Goal: Check status: Check status

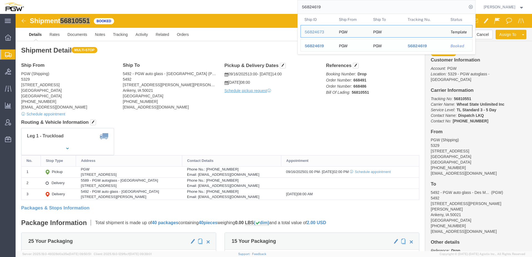
click at [317, 45] on span "56824619" at bounding box center [314, 46] width 19 height 4
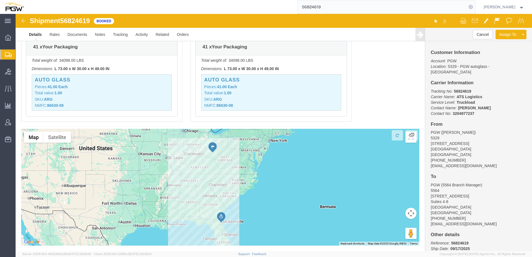
scroll to position [406, 0]
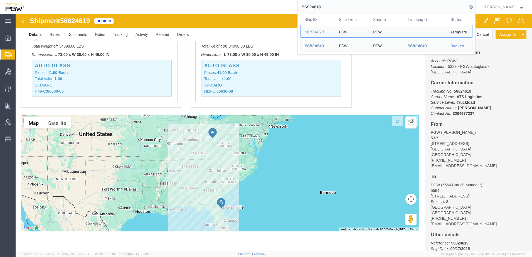
drag, startPoint x: 349, startPoint y: 6, endPoint x: 38, endPoint y: 1, distance: 310.9
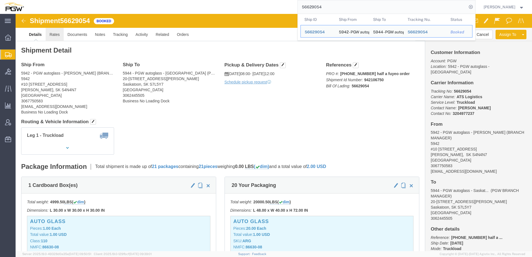
click link "Rates"
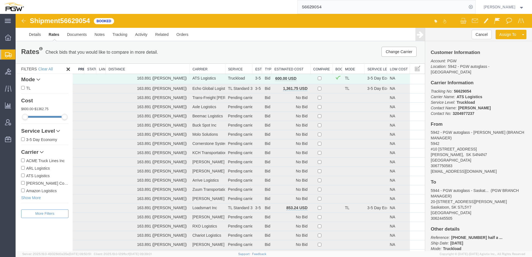
click at [278, 66] on th "Estimated Cost" at bounding box center [291, 69] width 39 height 10
click at [481, 33] on button "Cancel" at bounding box center [482, 34] width 20 height 9
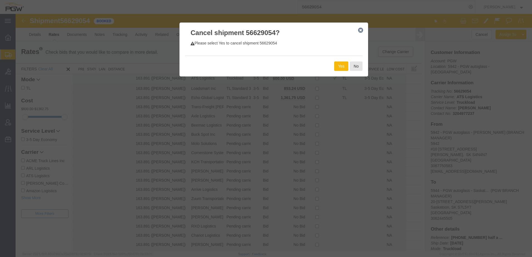
click at [336, 65] on button "Yes" at bounding box center [341, 66] width 14 height 9
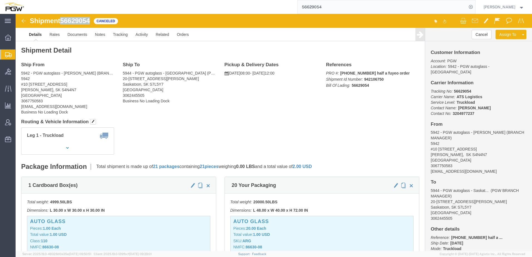
drag, startPoint x: 47, startPoint y: 7, endPoint x: 76, endPoint y: 5, distance: 28.8
click span "56629054"
copy span "56629054"
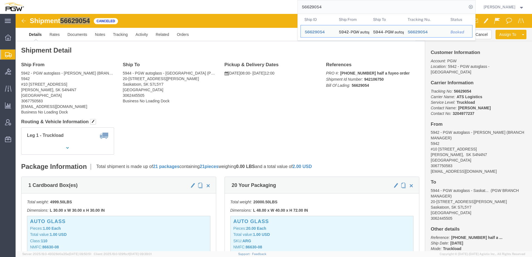
drag, startPoint x: 354, startPoint y: 8, endPoint x: 93, endPoint y: 5, distance: 261.1
click at [94, 4] on div "56629054 Ship ID Ship From Ship To Tracking Nu. Status Ship ID 56629054 Ship Fr…" at bounding box center [252, 7] width 448 height 14
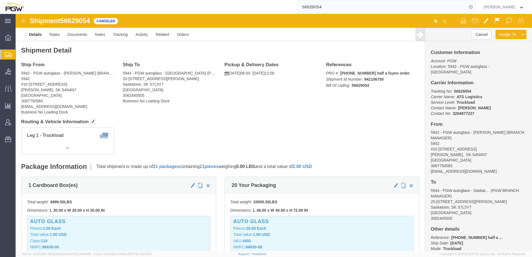
click h4 "Ship From"
click div "Shipment Detail Ship From 5942 - PGW autoglass - Regina (BRANCH MANAGER) 5942 #…"
drag, startPoint x: 46, startPoint y: 7, endPoint x: 78, endPoint y: 9, distance: 32.0
click div "Shipment 56629054 61 of 61 Canceled"
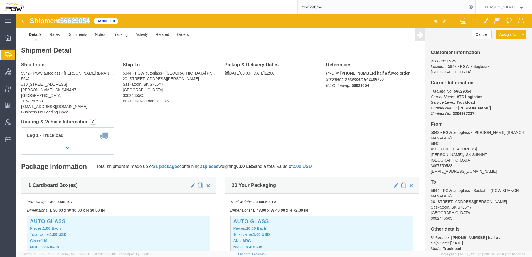
copy span "56629054"
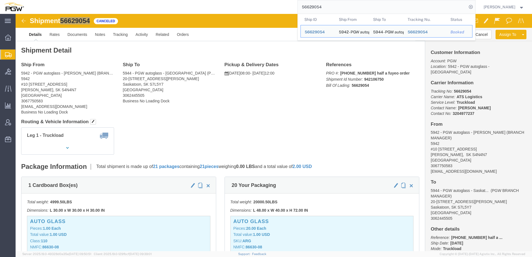
copy span "56629054"
click div "Shipment 56629054 61 of 61 Canceled Details Rates Documents Notes Tracking Acti…"
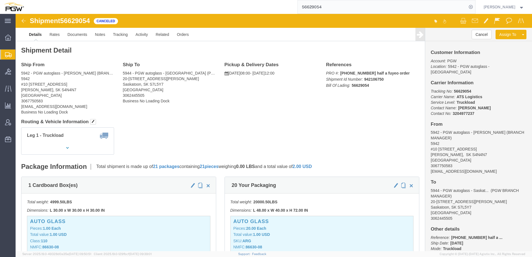
drag, startPoint x: 313, startPoint y: 36, endPoint x: 330, endPoint y: 12, distance: 30.2
click h2 "Shipment Detail"
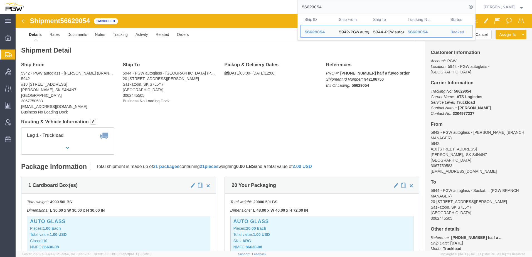
click div "Ship From 5942 - PGW autoglass - Regina (BRANCH MANAGER) 5942 #10 1906 E Redbea…"
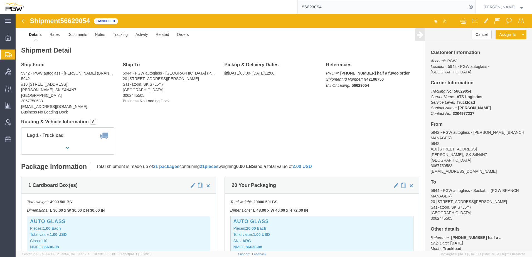
click div "Ship From 5942 - PGW autoglass - Regina (BRANCH MANAGER) 5942 #10 1906 E Redbea…"
click h4 "Routing & Vehicle Information"
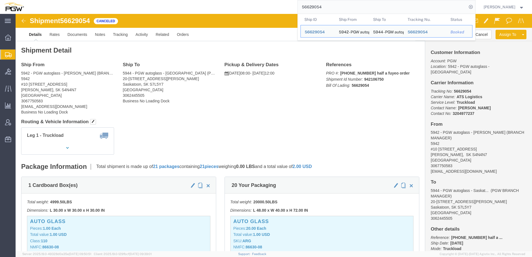
paste input "849892"
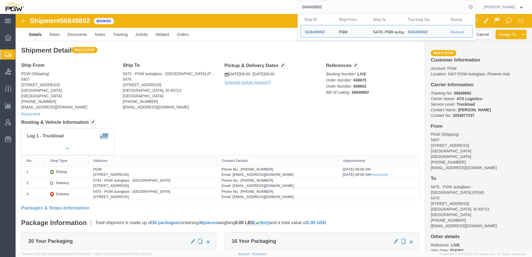
drag, startPoint x: 336, startPoint y: 7, endPoint x: 115, endPoint y: -1, distance: 220.9
click at [115, 0] on html "main_menu Created with Sketch. Collapse Menu Overview Shipments Shipment Manage…" at bounding box center [266, 128] width 532 height 257
paste input "668663"
drag, startPoint x: 47, startPoint y: 8, endPoint x: 77, endPoint y: 9, distance: 29.2
click div "Shipment 56849892 Booked"
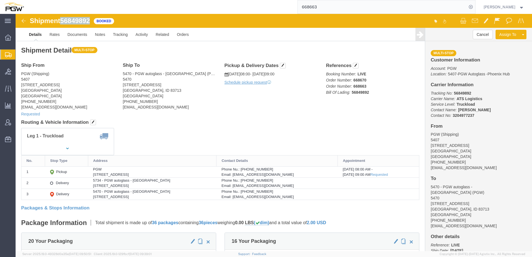
copy span "56849892"
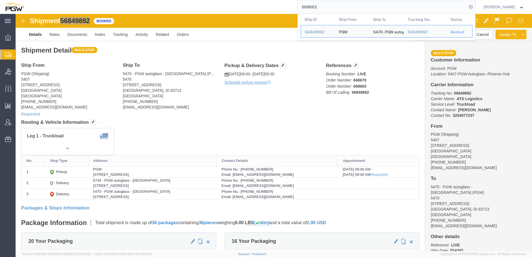
drag, startPoint x: 337, startPoint y: 6, endPoint x: 98, endPoint y: 4, distance: 239.7
click at [95, 4] on div "668663 Ship ID Ship From Ship To Tracking Nu. Status Ship ID 56849892 Ship From…" at bounding box center [252, 7] width 448 height 14
paste input "8"
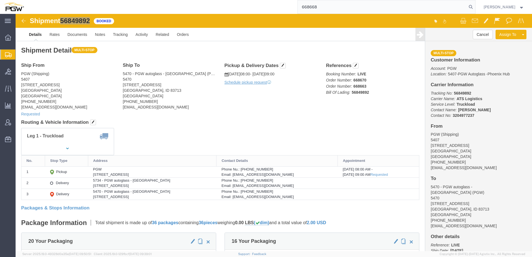
type input "668668"
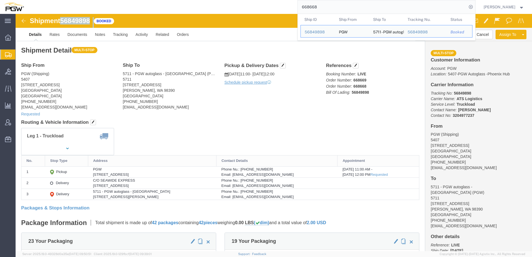
drag, startPoint x: 47, startPoint y: 4, endPoint x: 80, endPoint y: 9, distance: 33.1
click div "Shipment 56849898 Booked"
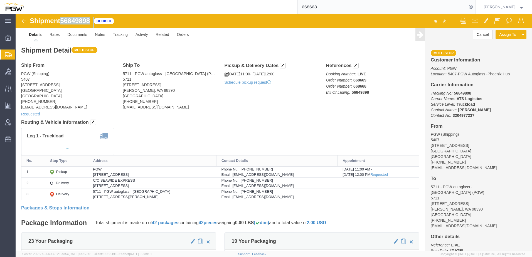
copy div "56849898"
